Goal: Information Seeking & Learning: Learn about a topic

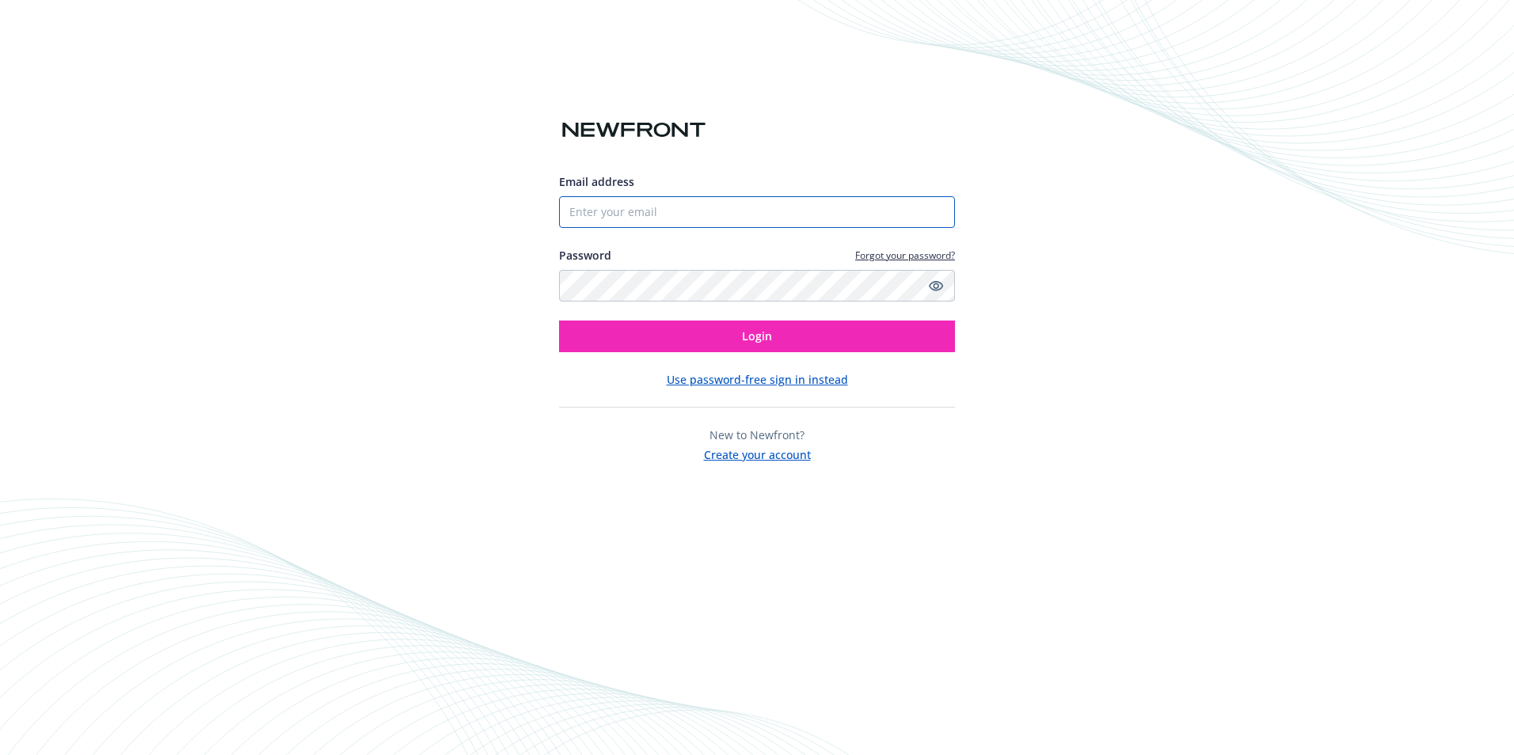
drag, startPoint x: 784, startPoint y: 217, endPoint x: 891, endPoint y: 181, distance: 112.7
click at [784, 217] on input "Email address" at bounding box center [757, 212] width 396 height 32
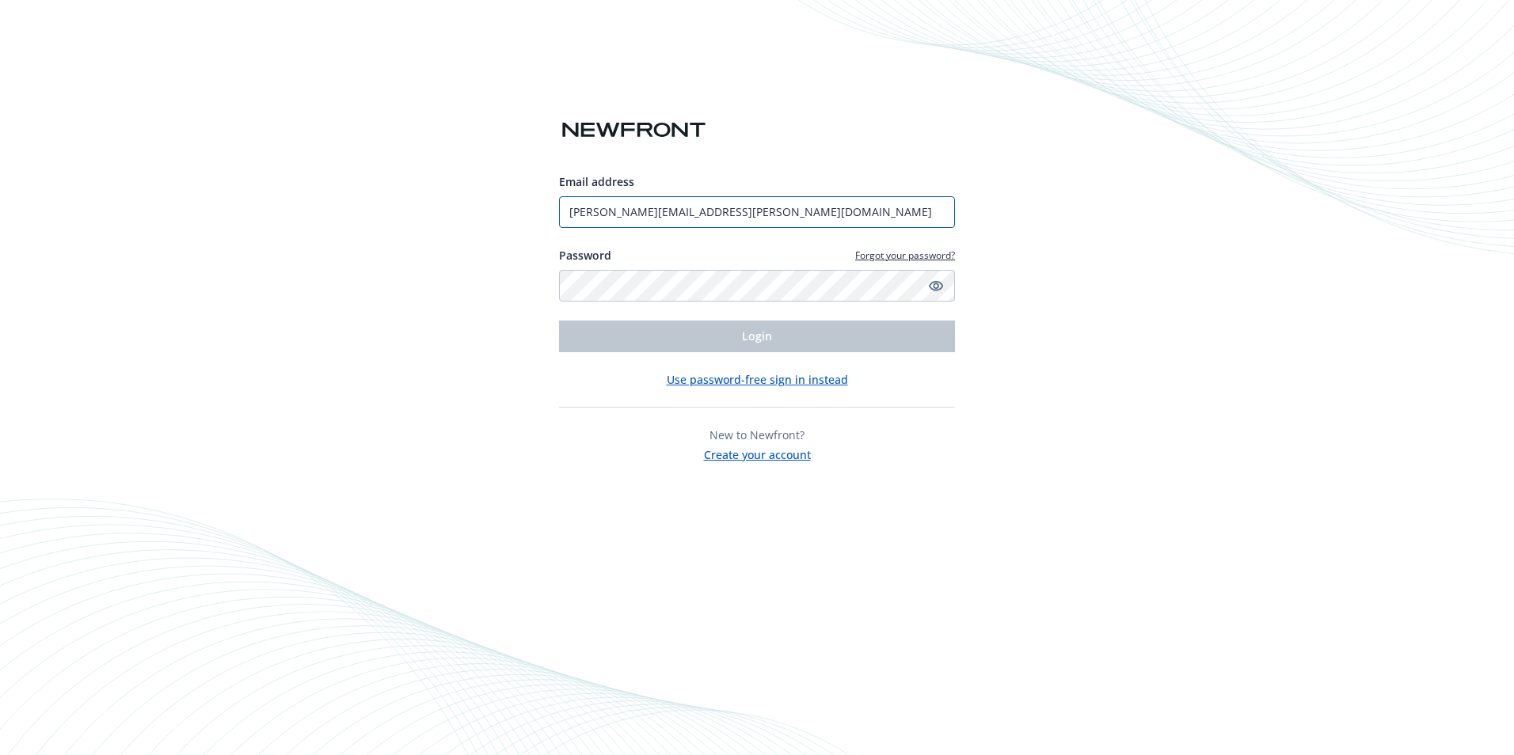
type input "[PERSON_NAME][EMAIL_ADDRESS][PERSON_NAME][DOMAIN_NAME]"
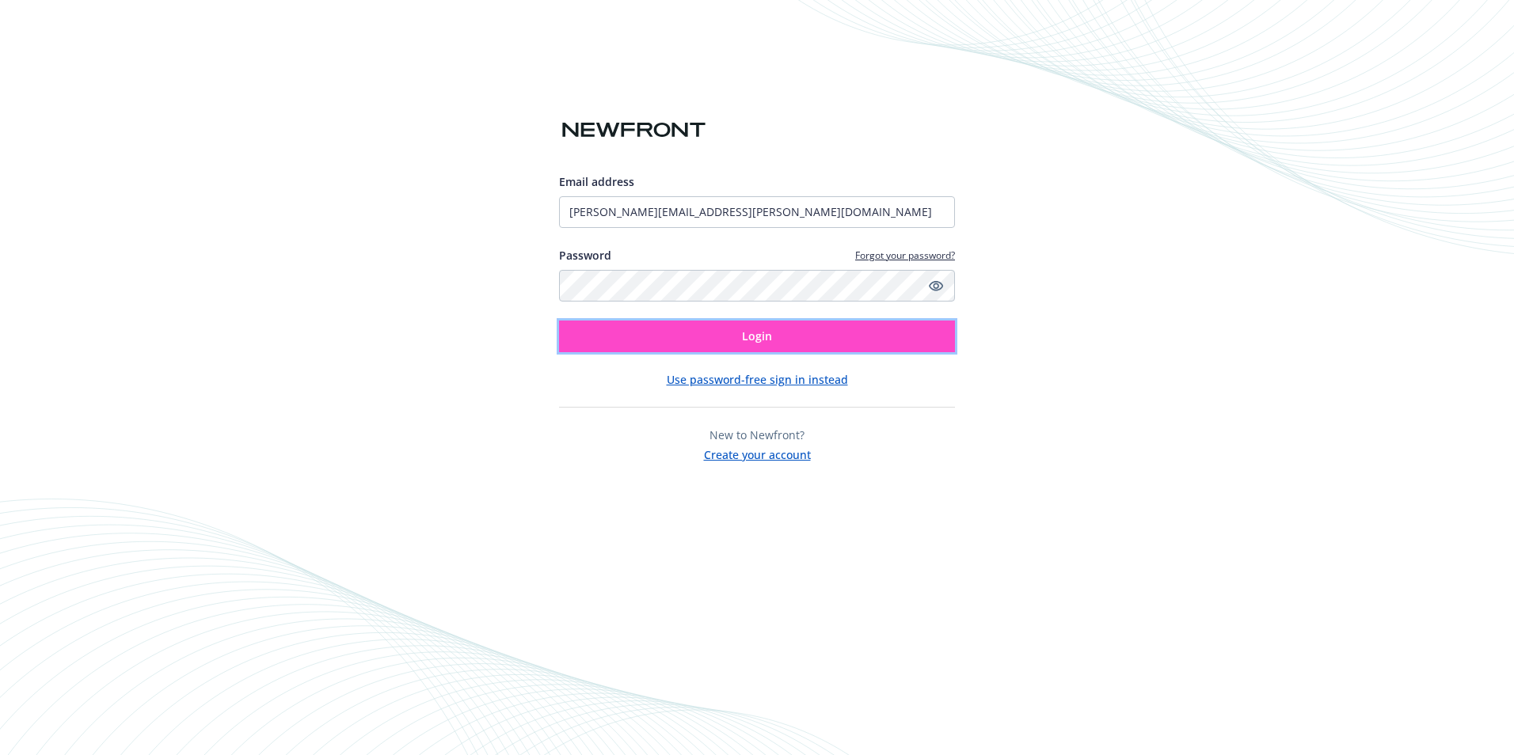
click at [763, 344] on button "Login" at bounding box center [757, 337] width 396 height 32
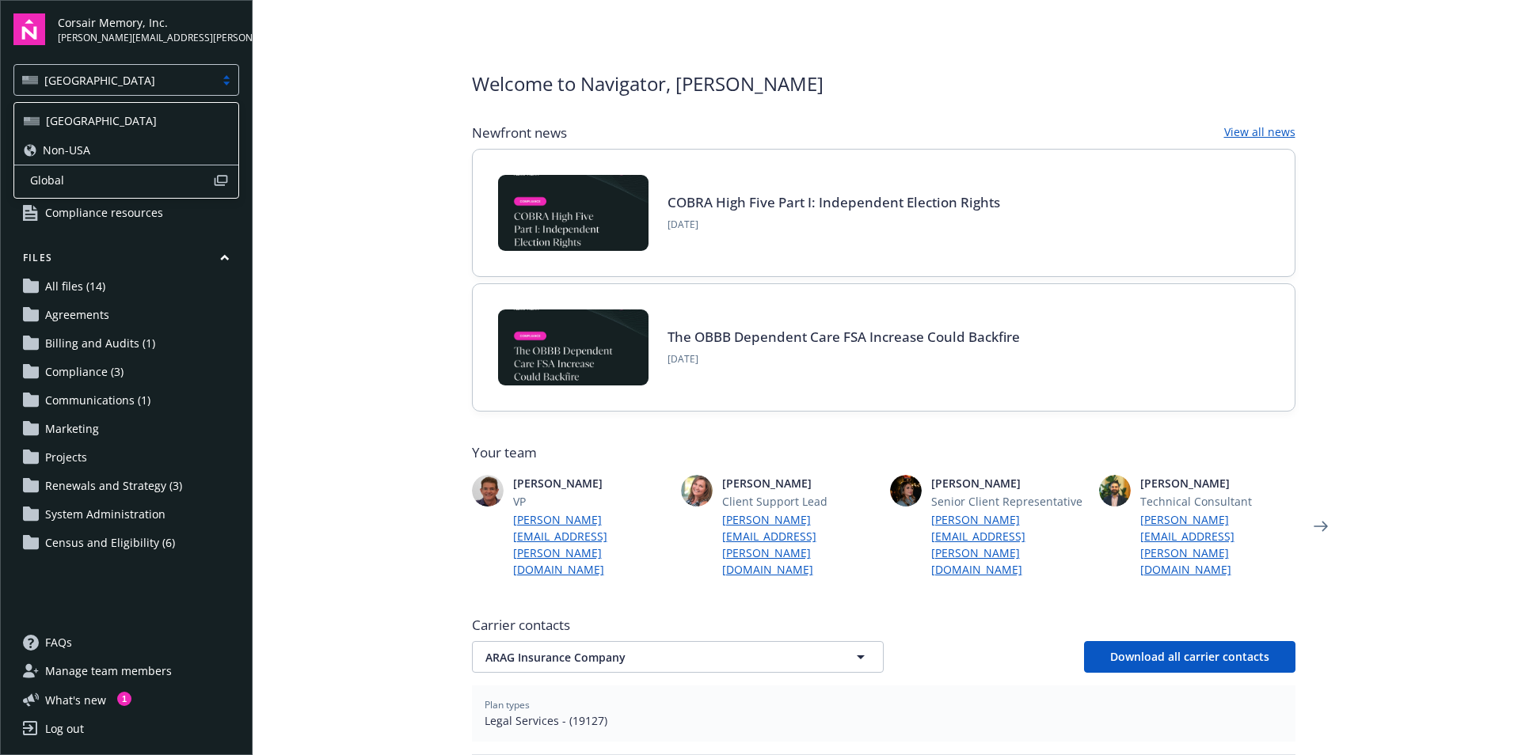
click at [230, 78] on div at bounding box center [227, 80] width 24 height 13
click at [197, 156] on div "Non-USA" at bounding box center [126, 150] width 205 height 17
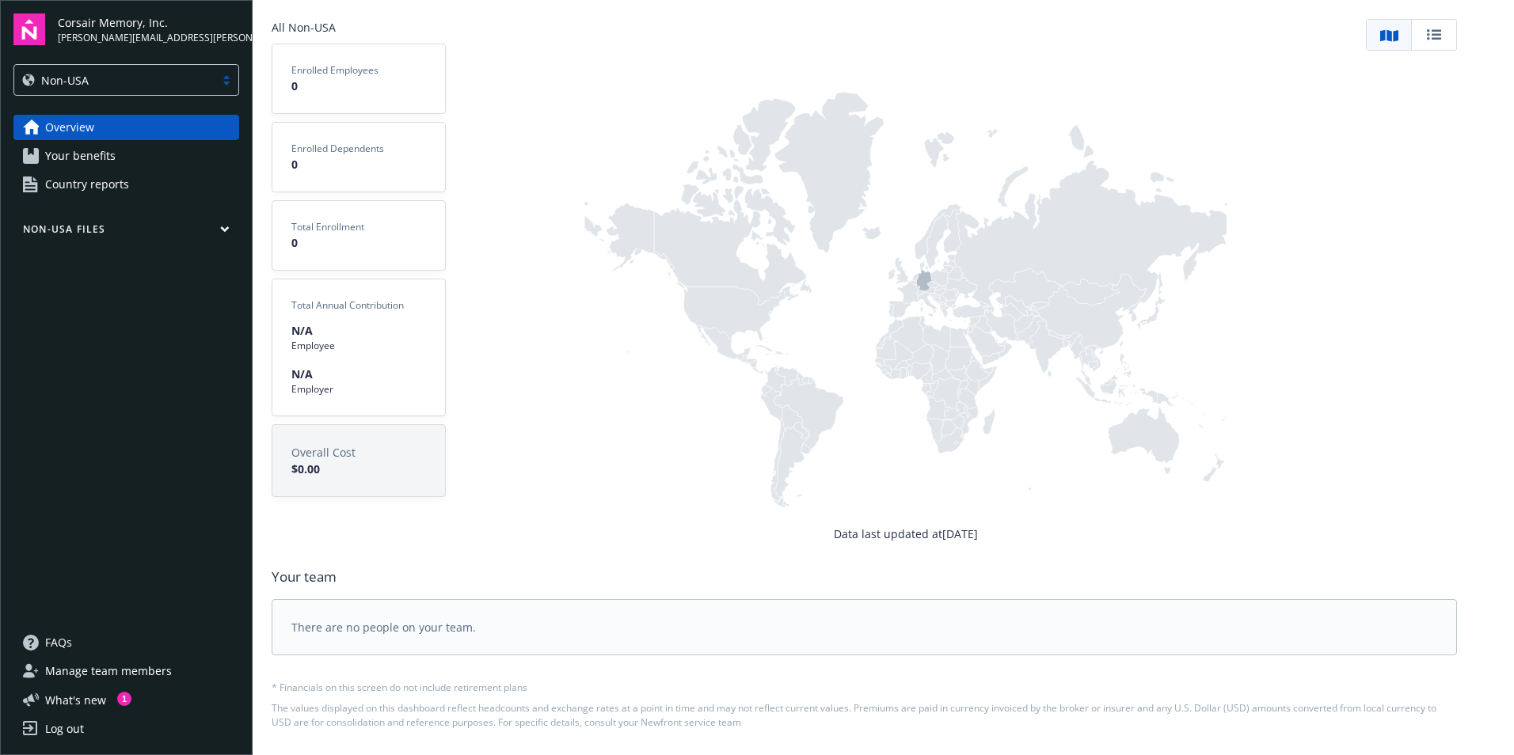
click at [99, 159] on span "Your benefits" at bounding box center [80, 155] width 70 height 25
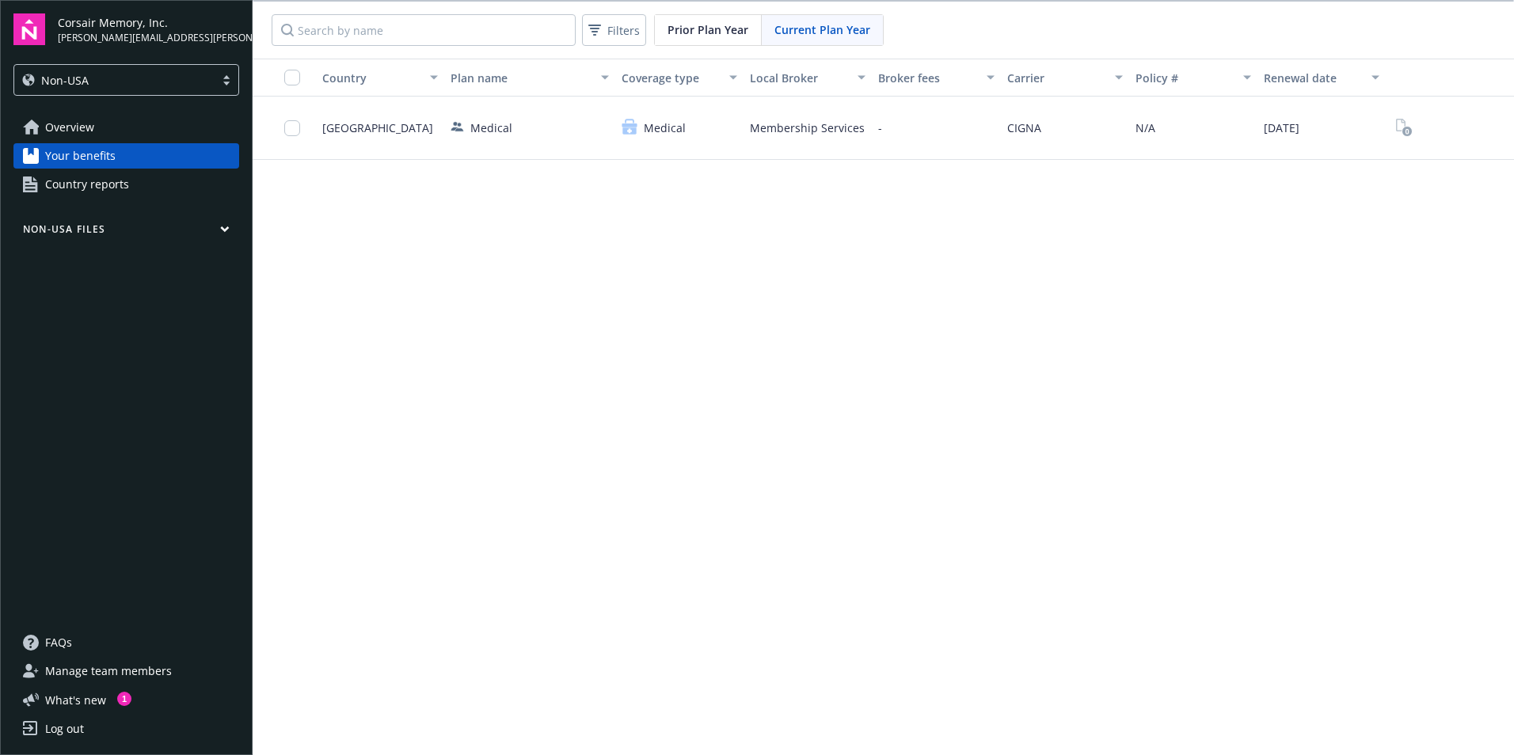
click at [109, 192] on span "Country reports" at bounding box center [87, 184] width 84 height 25
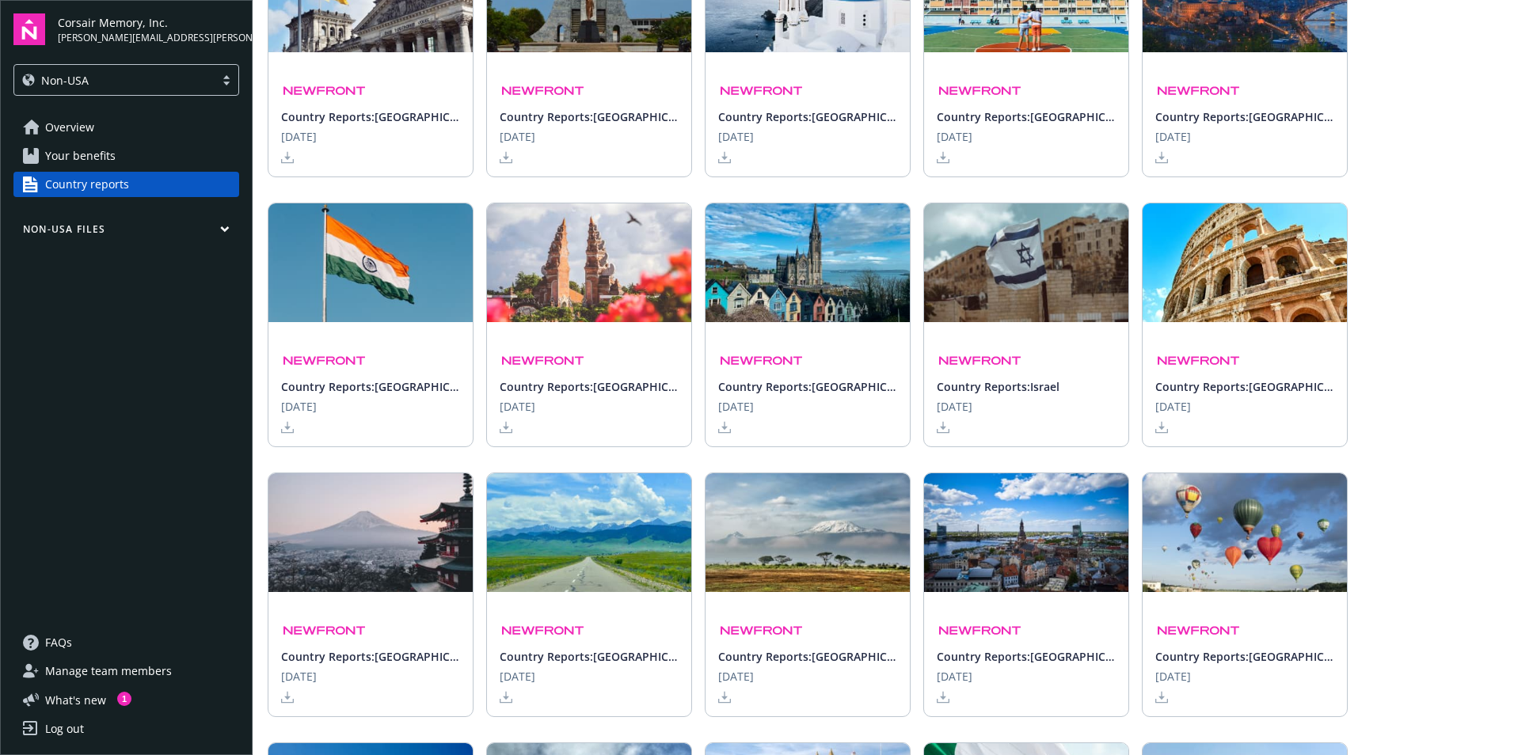
scroll to position [1814, 0]
